Goal: Task Accomplishment & Management: Use online tool/utility

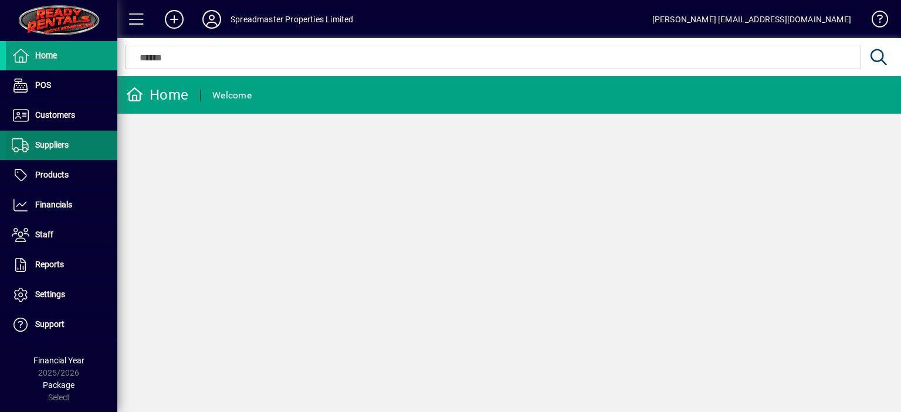
click at [59, 149] on span "Suppliers" at bounding box center [51, 144] width 33 height 9
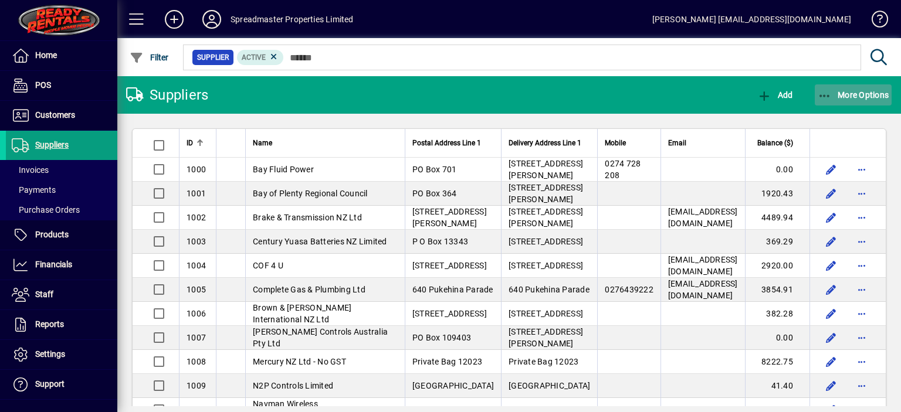
click at [840, 94] on span "More Options" at bounding box center [854, 94] width 72 height 9
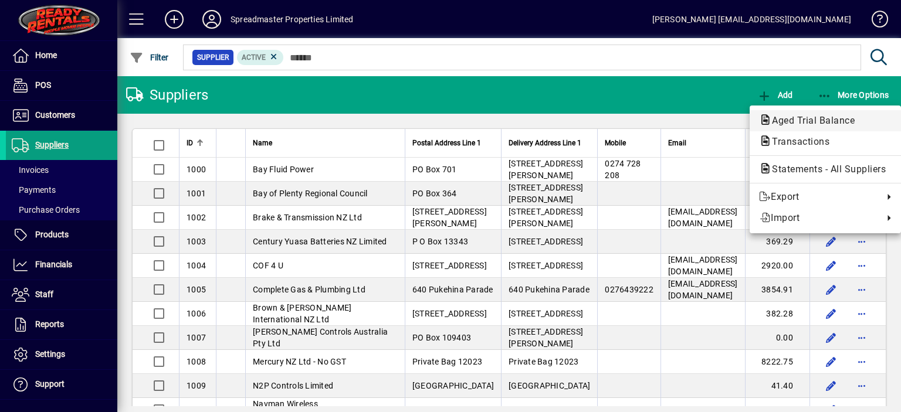
click at [777, 117] on span "Aged Trial Balance" at bounding box center [809, 120] width 101 height 11
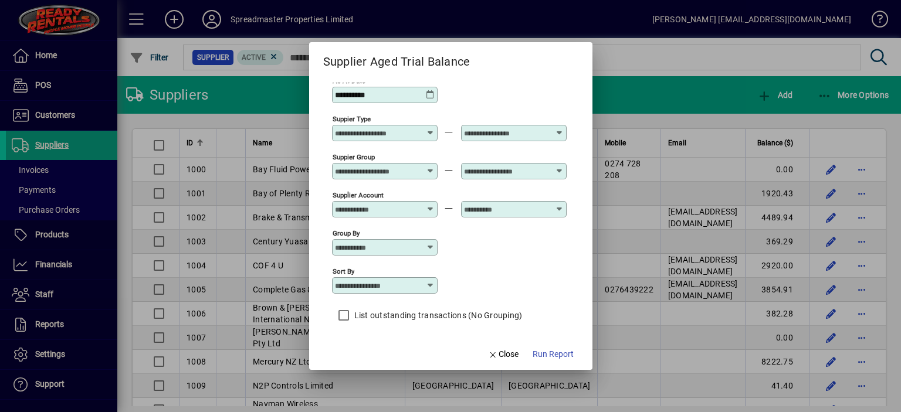
scroll to position [10, 0]
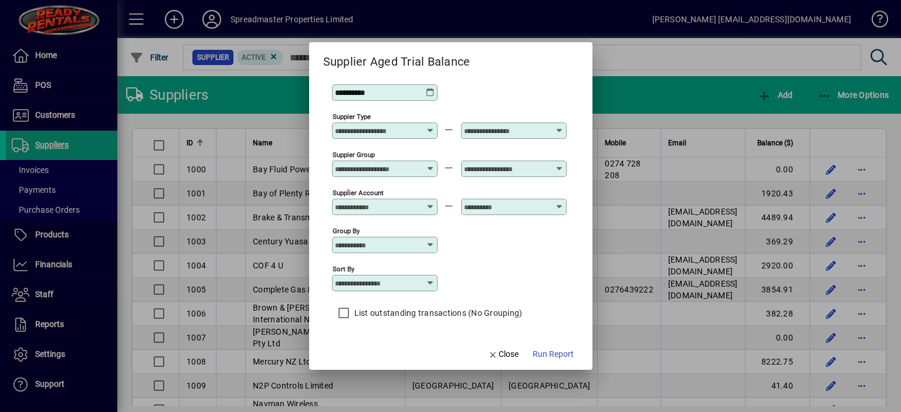
click at [431, 280] on icon at bounding box center [430, 283] width 9 height 9
click at [392, 337] on div "Supplier Name" at bounding box center [369, 341] width 56 height 12
type input "**********"
click at [549, 357] on span "Run Report" at bounding box center [553, 354] width 41 height 12
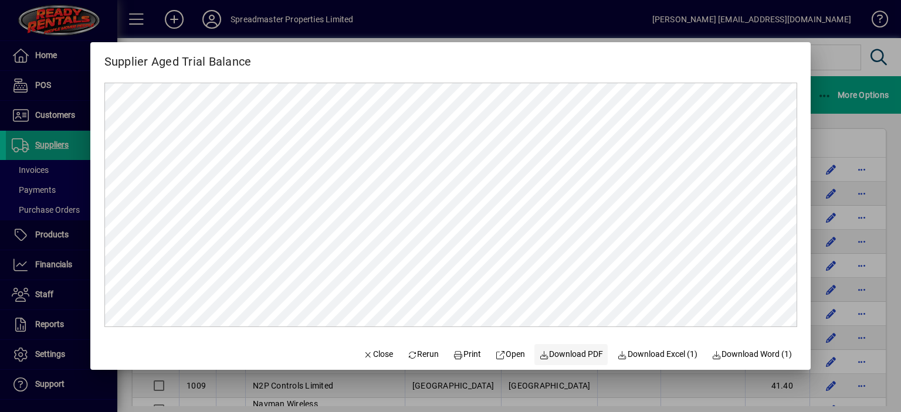
scroll to position [0, 0]
click at [370, 357] on span "Close" at bounding box center [378, 354] width 31 height 12
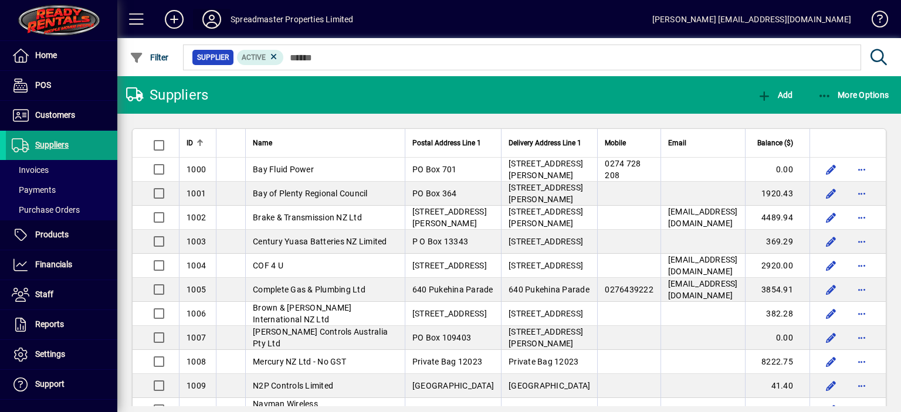
click at [216, 21] on icon at bounding box center [211, 19] width 23 height 19
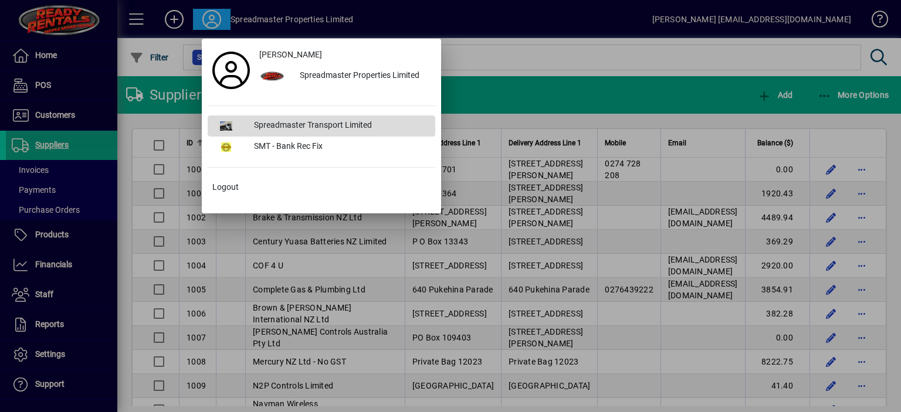
click at [294, 124] on div "Spreadmaster Transport Limited" at bounding box center [340, 126] width 191 height 21
